Goal: Task Accomplishment & Management: Manage account settings

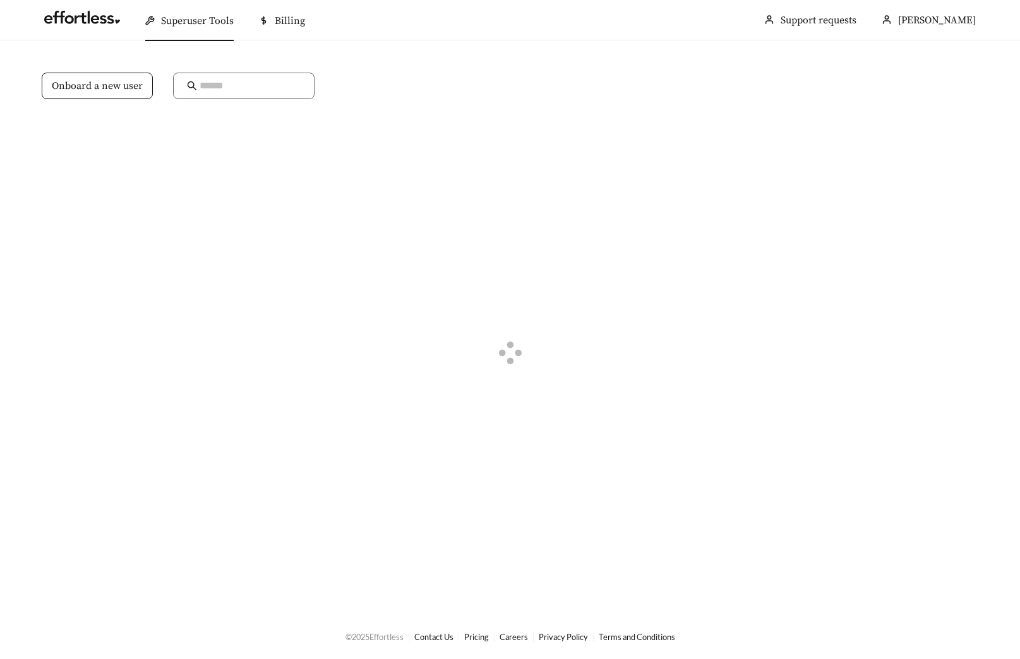
click at [275, 83] on input "text" at bounding box center [250, 85] width 101 height 15
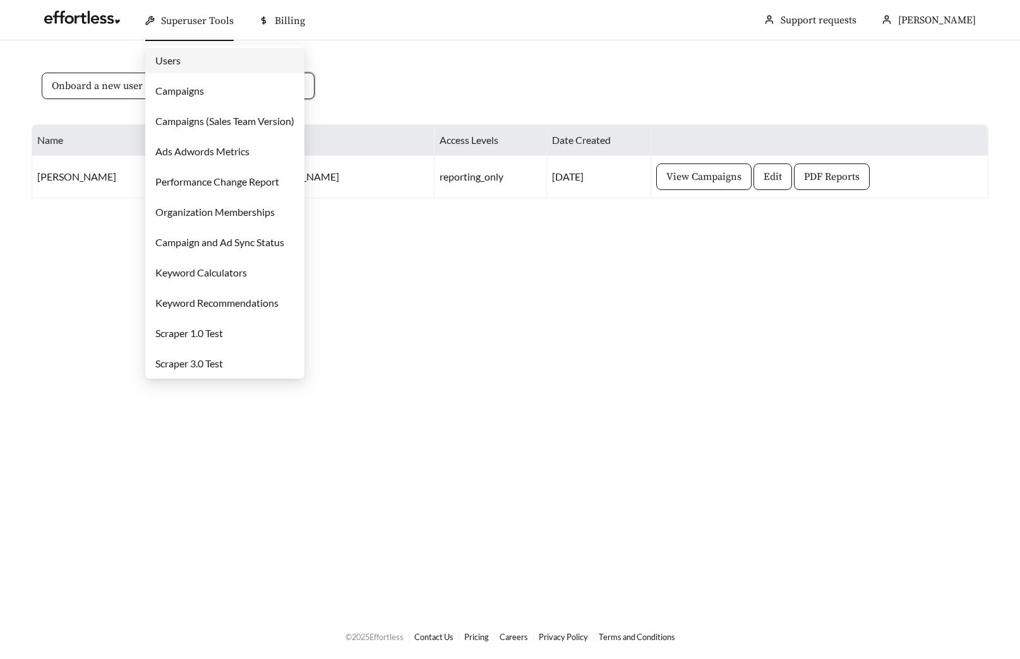
type input "****"
click at [186, 94] on link "Campaigns" at bounding box center [179, 91] width 49 height 12
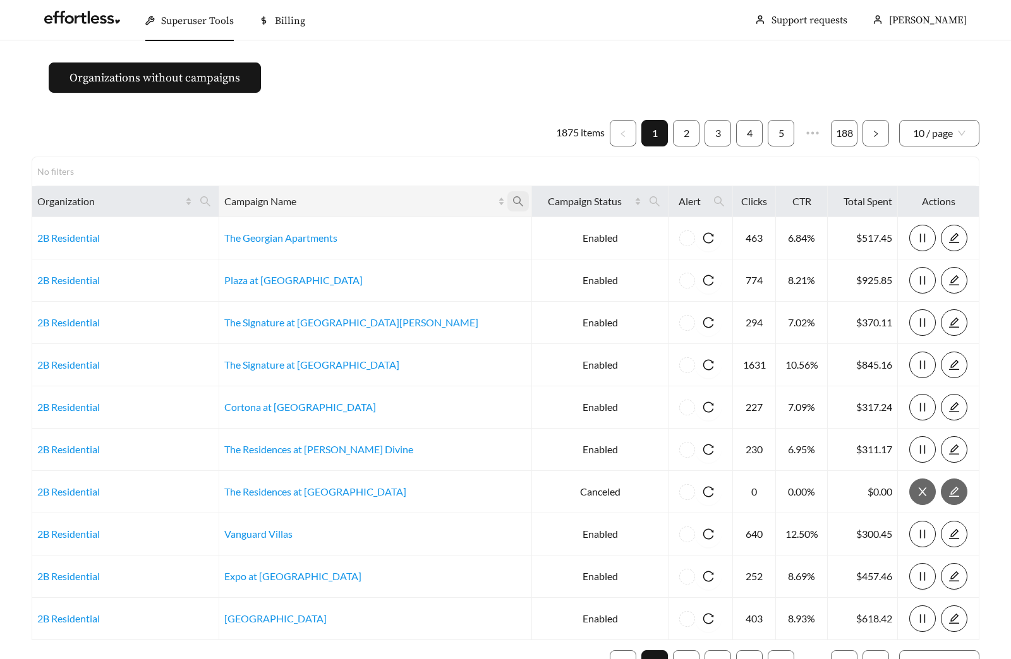
click at [512, 203] on icon "search" at bounding box center [517, 201] width 11 height 11
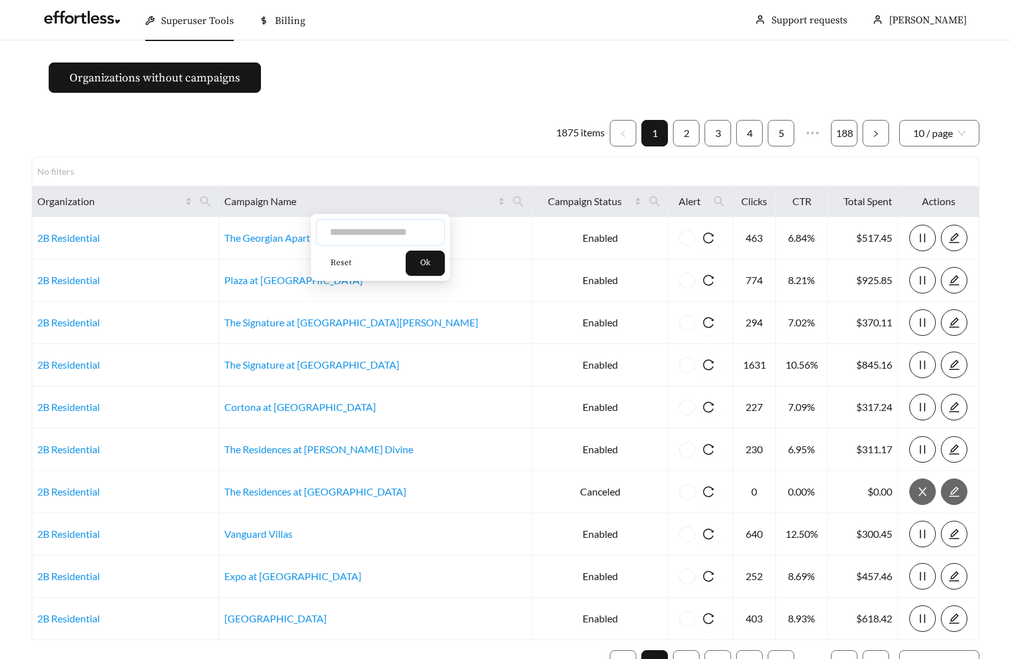
click at [376, 228] on input "text" at bounding box center [380, 232] width 129 height 27
type input "*********"
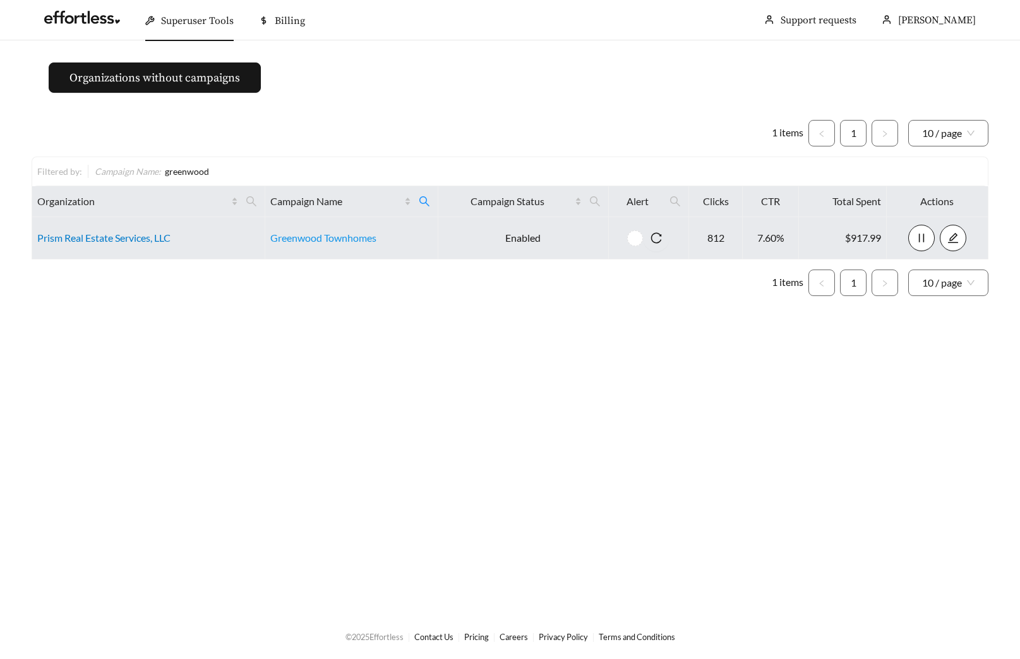
click at [86, 234] on link "Prism Real Estate Services, LLC" at bounding box center [103, 238] width 133 height 12
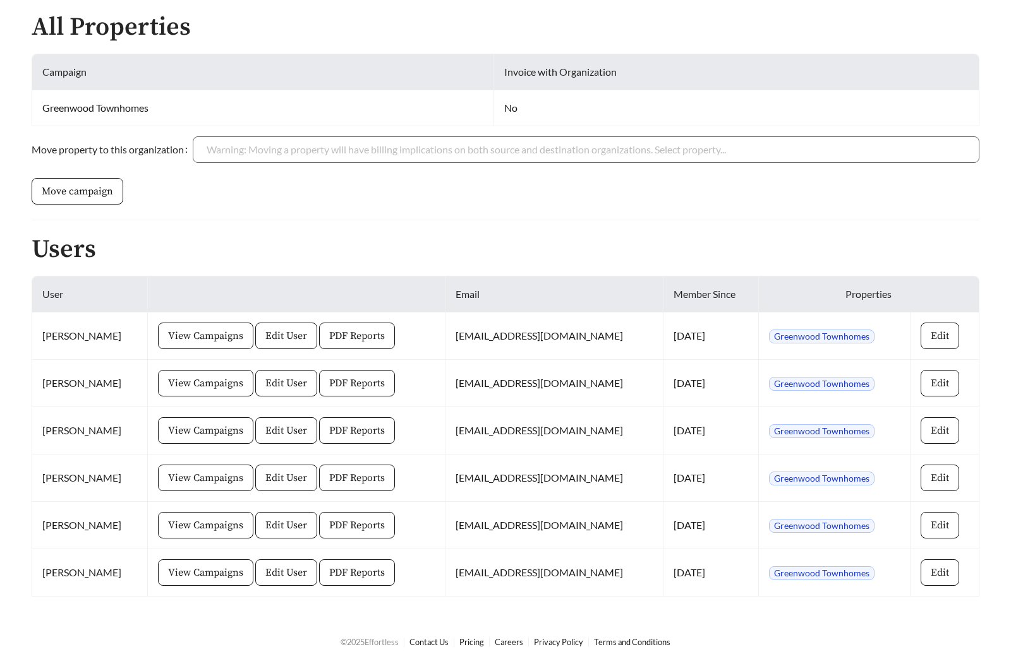
scroll to position [308, 0]
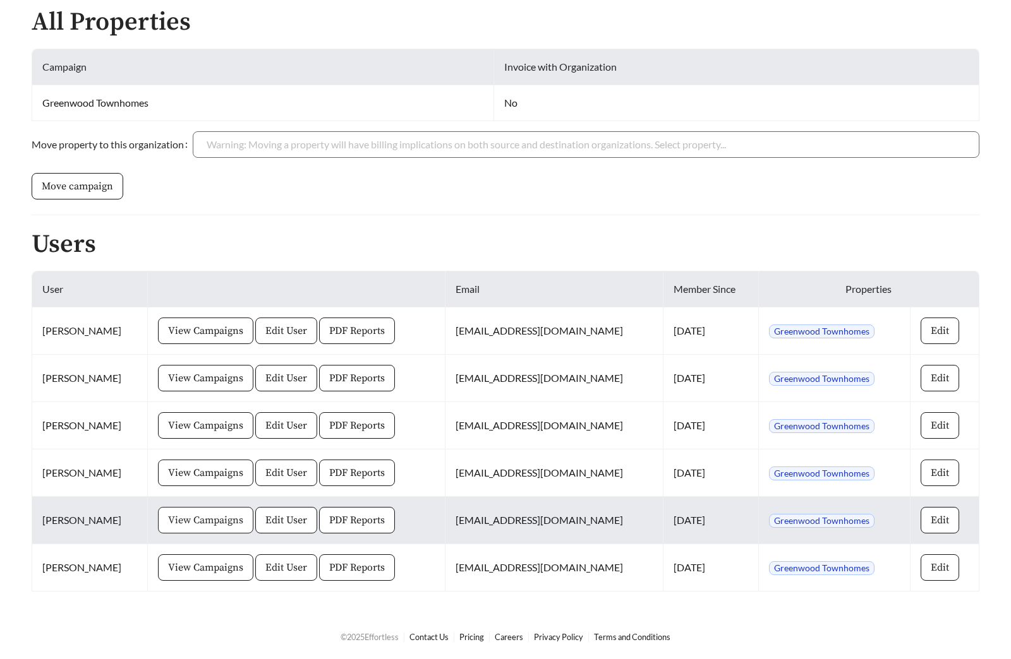
click at [213, 525] on span "View Campaigns" at bounding box center [205, 520] width 75 height 15
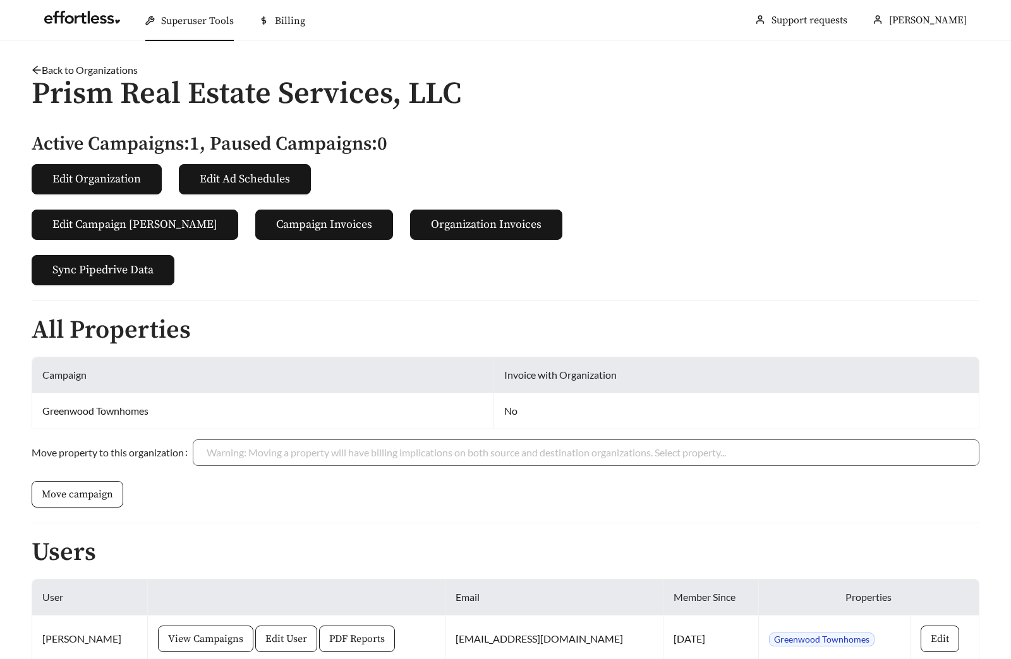
scroll to position [308, 0]
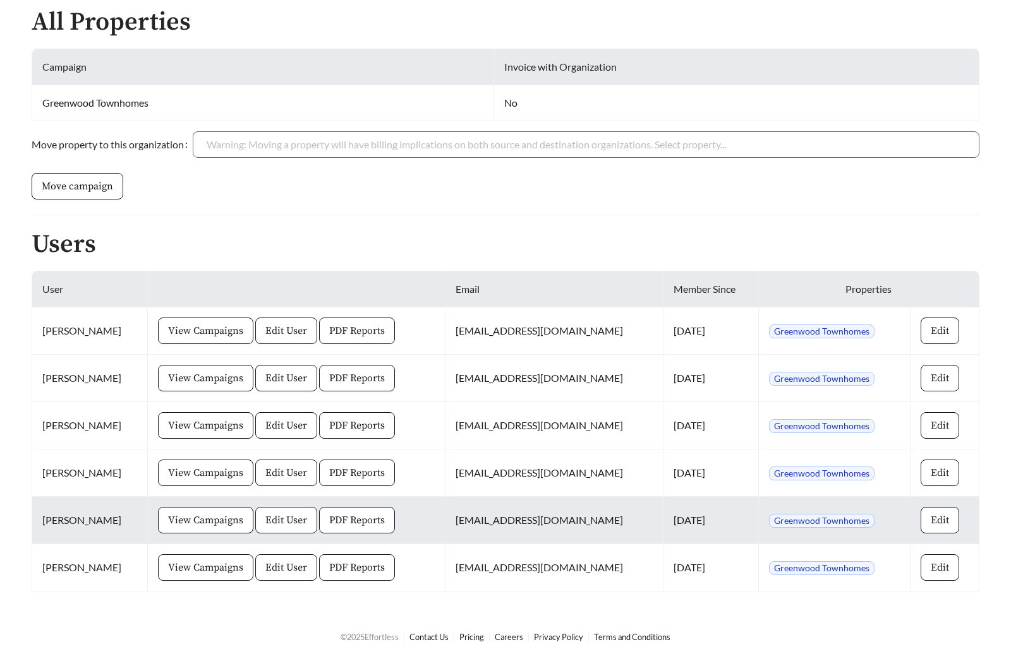
click at [292, 513] on span "Edit User" at bounding box center [286, 520] width 42 height 15
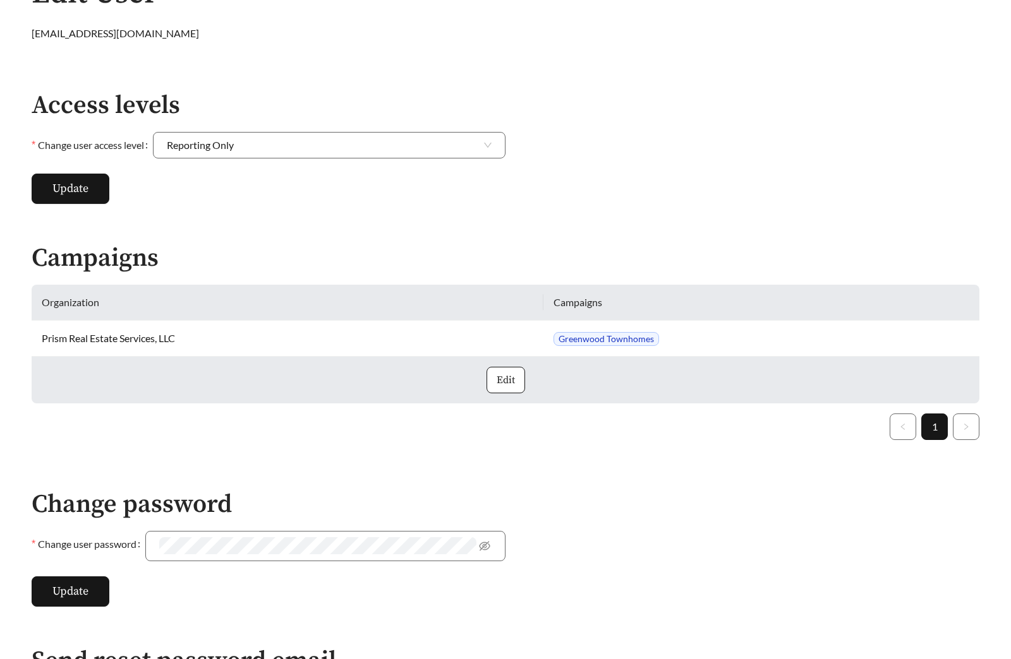
scroll to position [280, 0]
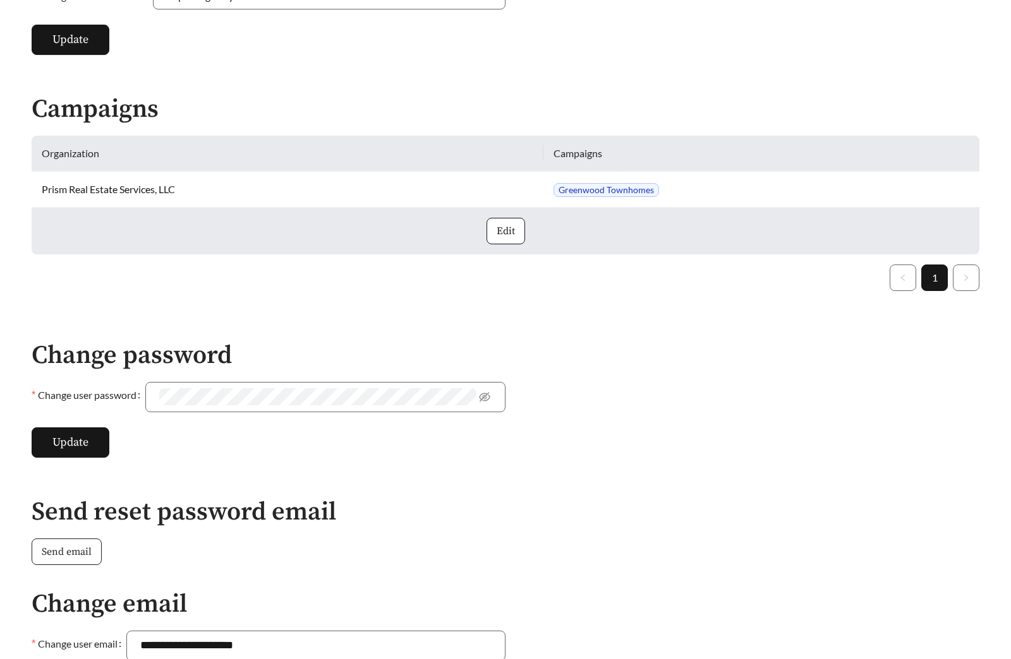
click at [89, 551] on span "Send email" at bounding box center [67, 551] width 50 height 15
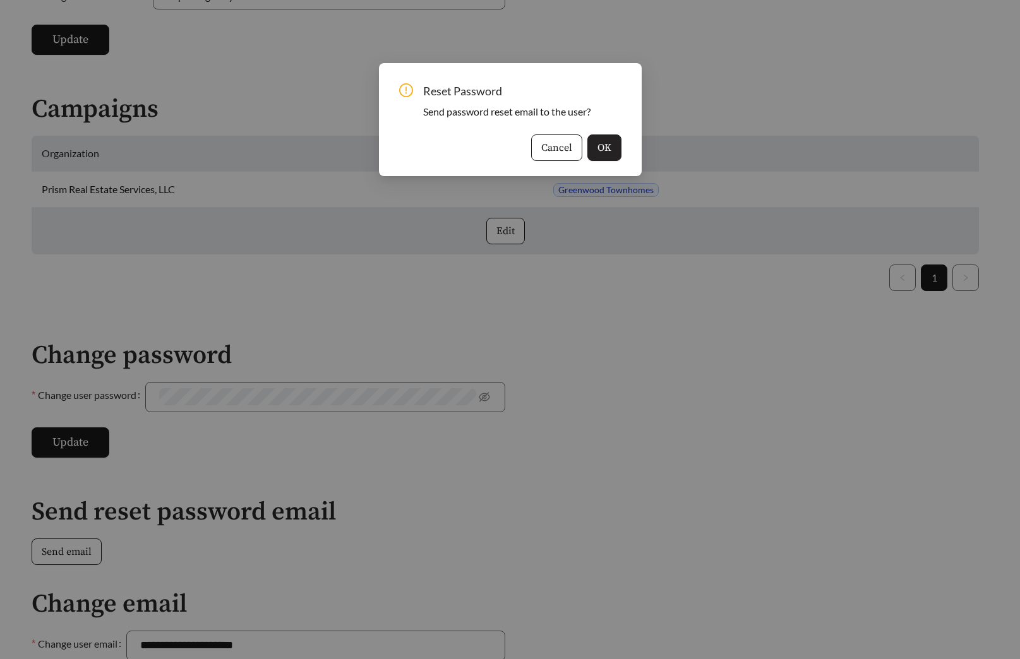
click at [615, 146] on button "OK" at bounding box center [604, 148] width 34 height 27
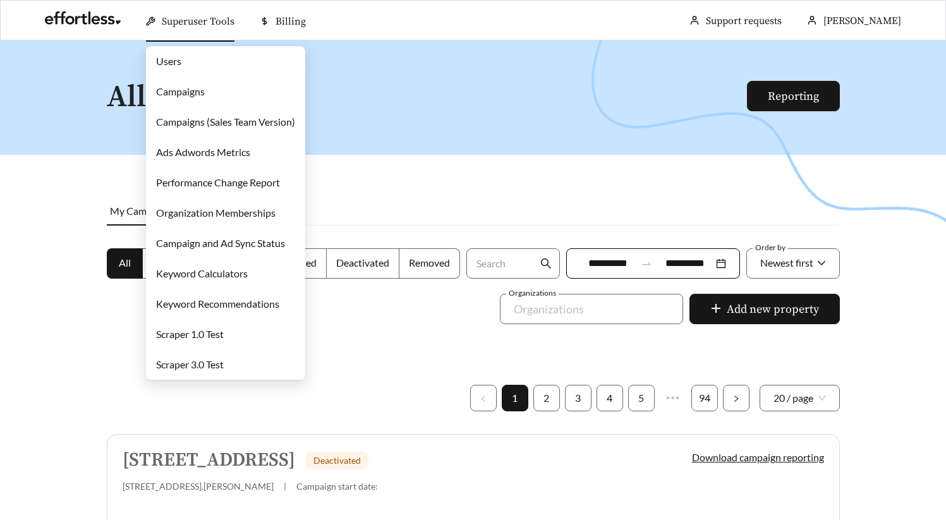
click at [205, 97] on link "Campaigns" at bounding box center [180, 91] width 49 height 12
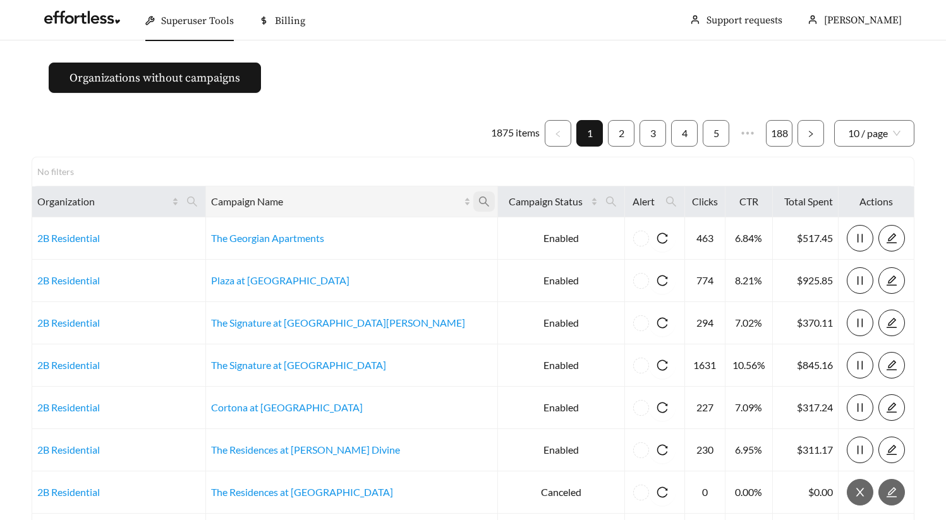
click at [473, 196] on span at bounding box center [483, 201] width 21 height 20
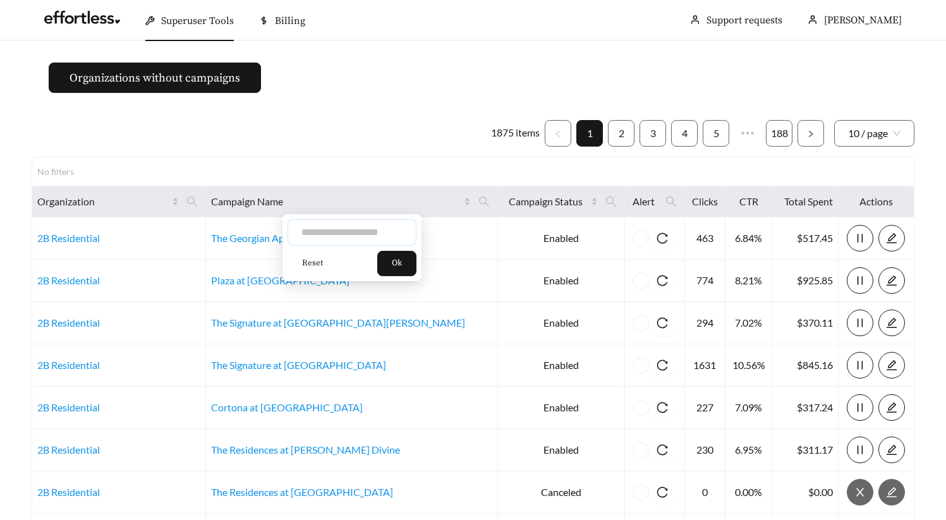
click at [375, 229] on input "text" at bounding box center [351, 232] width 129 height 27
type input "******"
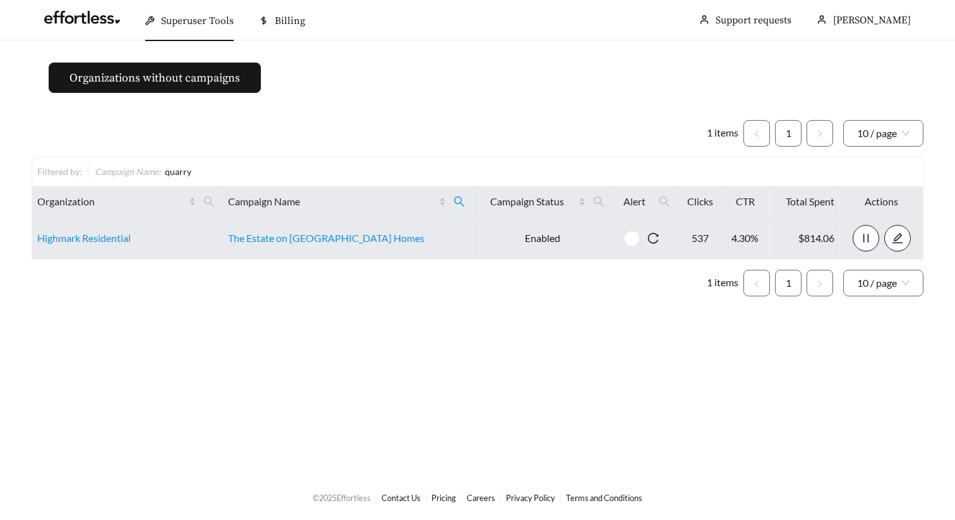
click at [357, 244] on td "The Estate on [GEOGRAPHIC_DATA] Homes" at bounding box center [348, 238] width 250 height 42
click at [339, 239] on link "The Estate on [GEOGRAPHIC_DATA] Homes" at bounding box center [326, 238] width 196 height 12
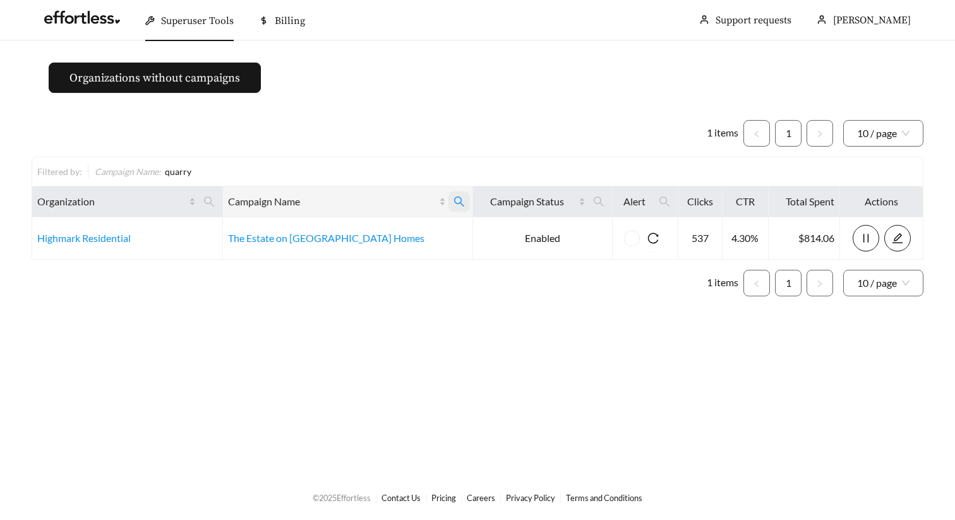
click at [455, 205] on icon "search" at bounding box center [458, 201] width 11 height 11
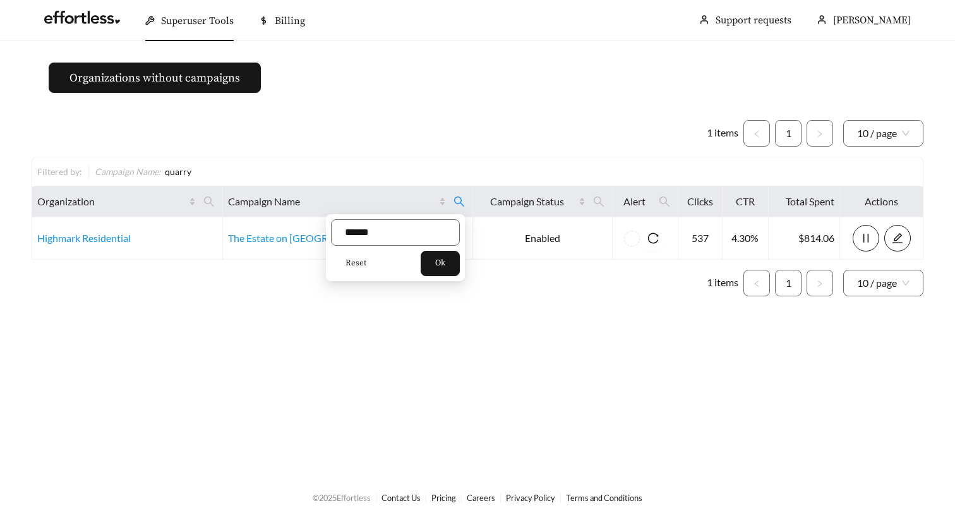
click at [349, 267] on span "Reset" at bounding box center [355, 263] width 21 height 13
click at [436, 267] on button "Ok" at bounding box center [440, 263] width 39 height 25
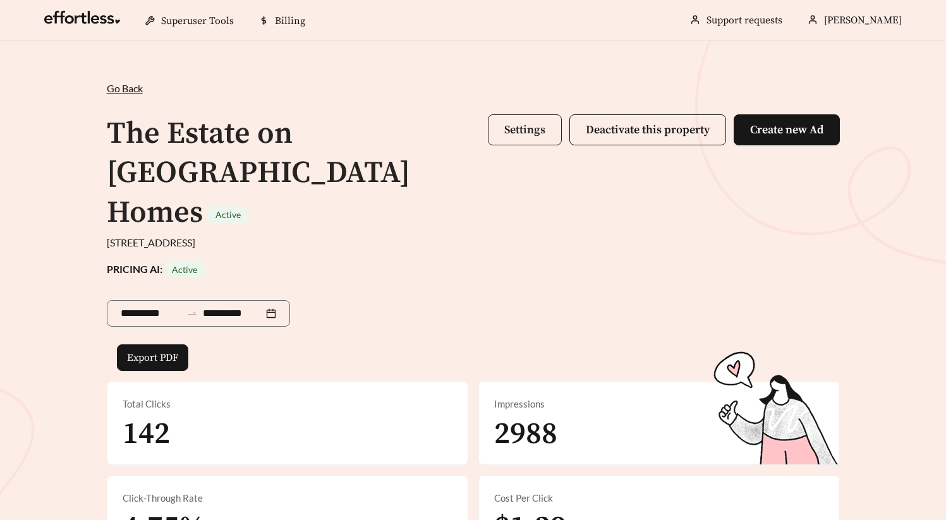
click at [527, 144] on button "Settings" at bounding box center [525, 129] width 74 height 31
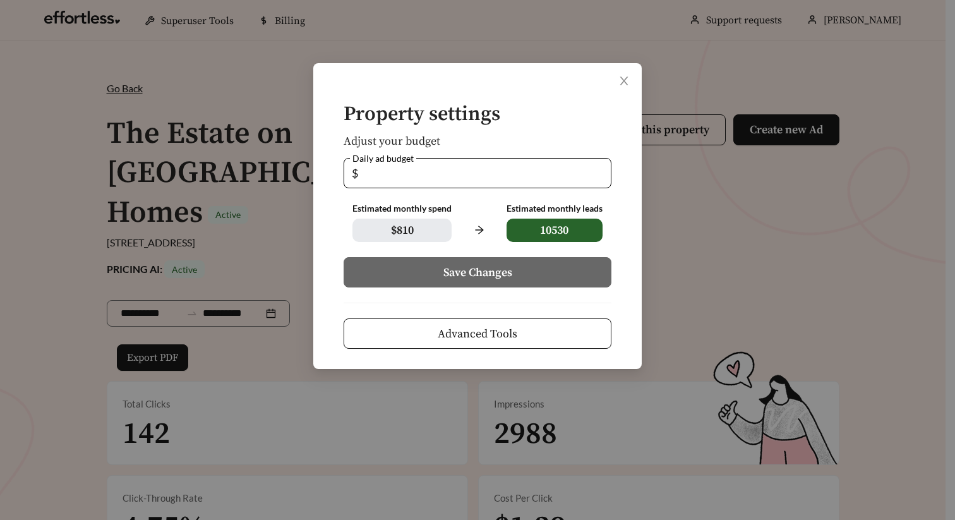
click at [519, 340] on button "Advanced Tools" at bounding box center [478, 333] width 268 height 30
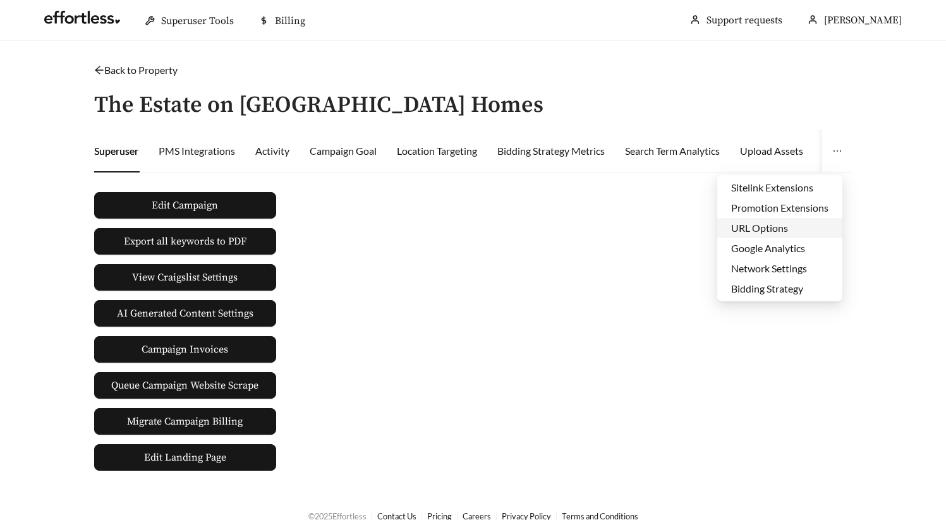
click at [798, 222] on li "URL Options" at bounding box center [779, 228] width 125 height 20
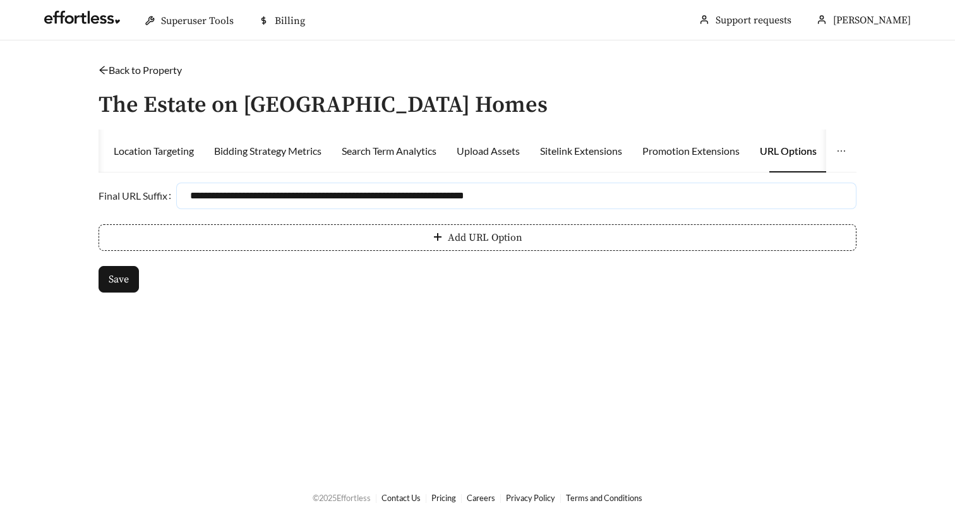
drag, startPoint x: 644, startPoint y: 205, endPoint x: 215, endPoint y: 186, distance: 429.9
click at [215, 186] on input "**********" at bounding box center [516, 196] width 680 height 27
click at [129, 277] on button "Save" at bounding box center [119, 279] width 40 height 27
click at [152, 70] on link "Back to Property" at bounding box center [140, 70] width 83 height 12
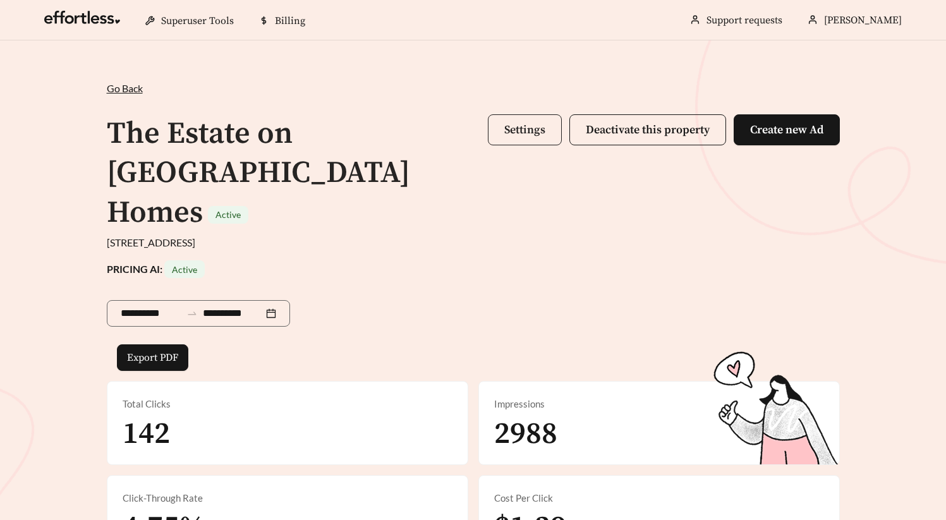
click at [510, 126] on span "Settings" at bounding box center [524, 130] width 41 height 15
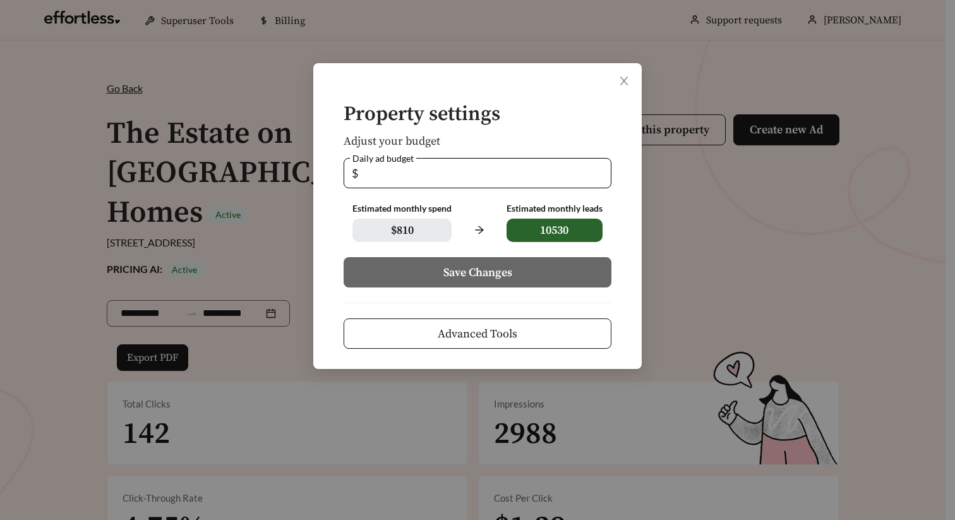
click at [472, 338] on span "Advanced Tools" at bounding box center [478, 333] width 80 height 17
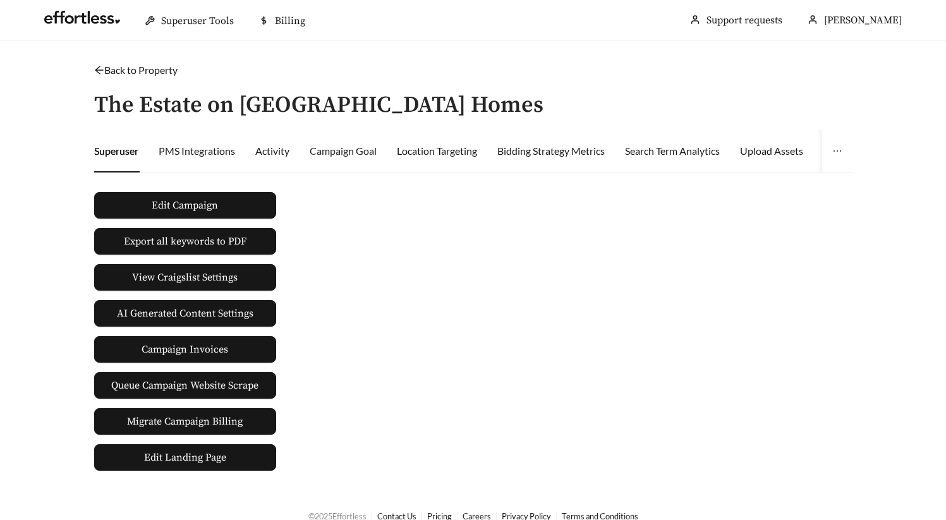
click at [361, 158] on div "Campaign Goal" at bounding box center [342, 150] width 67 height 43
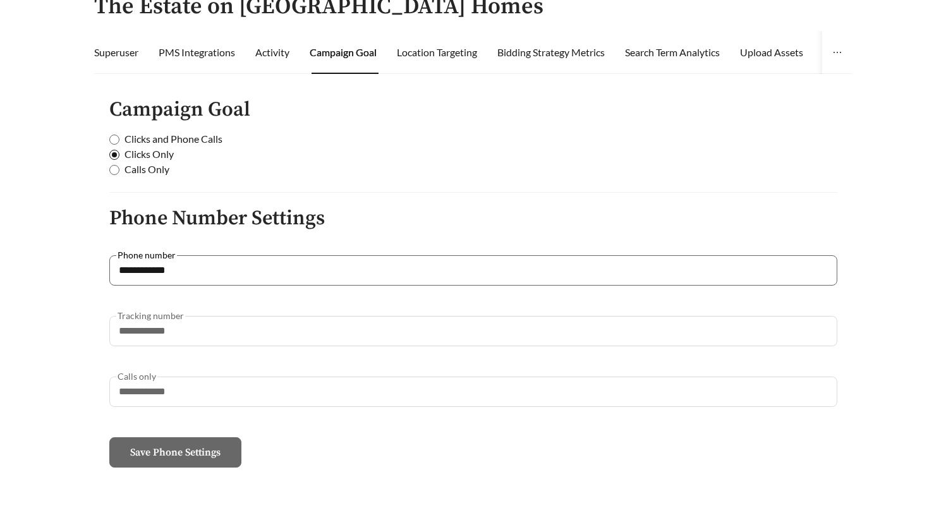
scroll to position [129, 0]
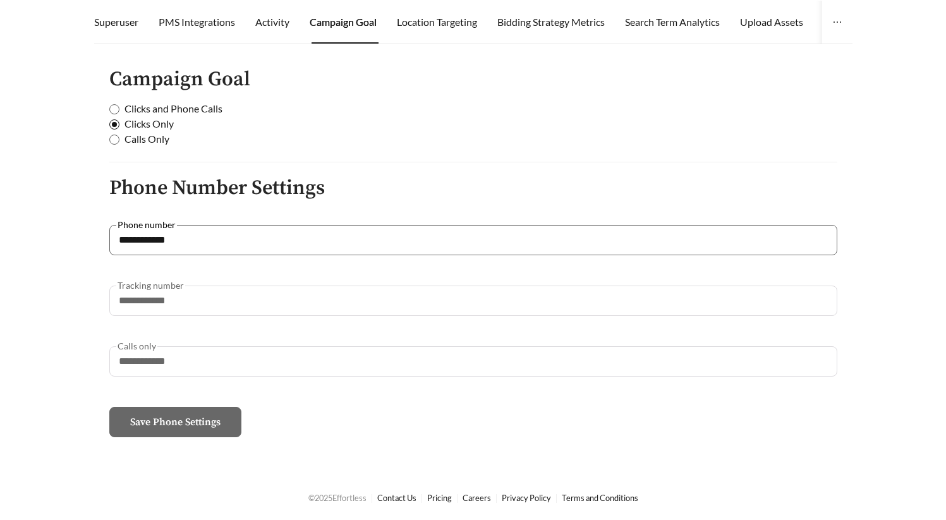
click at [166, 108] on span "Clicks and Phone Calls" at bounding box center [173, 108] width 108 height 15
drag, startPoint x: 189, startPoint y: 304, endPoint x: 83, endPoint y: 304, distance: 106.1
click at [83, 304] on div "**********" at bounding box center [472, 193] width 783 height 519
paste input "text"
type input "**********"
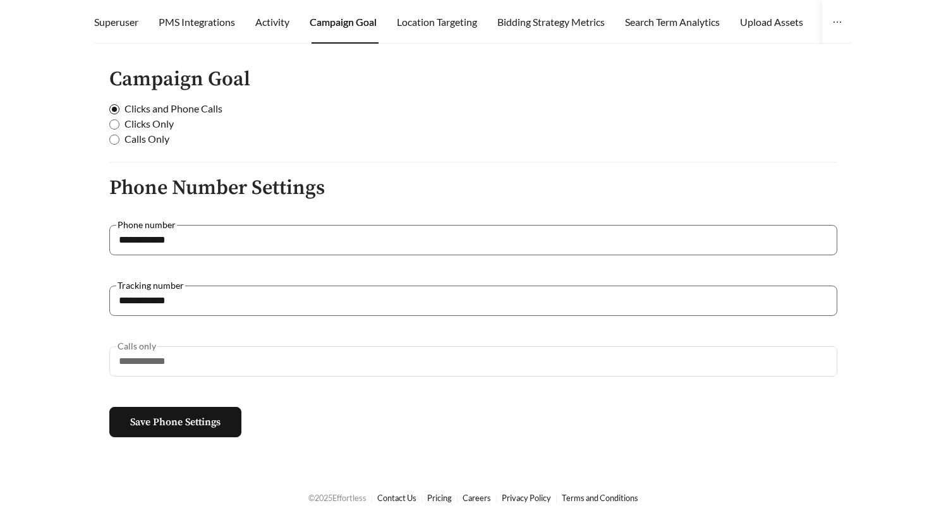
click at [79, 296] on main "**********" at bounding box center [473, 193] width 946 height 563
click at [157, 131] on span "Calls Only" at bounding box center [146, 138] width 55 height 15
click at [162, 123] on span "Clicks Only" at bounding box center [148, 123] width 59 height 15
